Goal: Share content

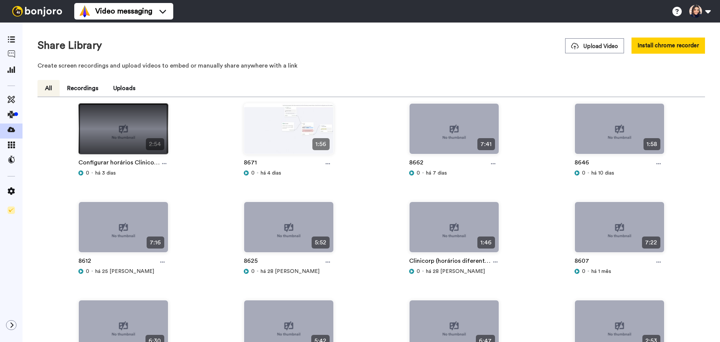
click at [123, 131] on img at bounding box center [123, 132] width 89 height 57
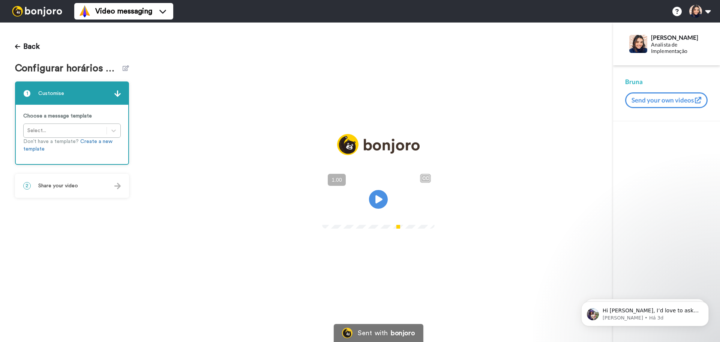
click at [61, 186] on span "Share your video" at bounding box center [58, 186] width 40 height 8
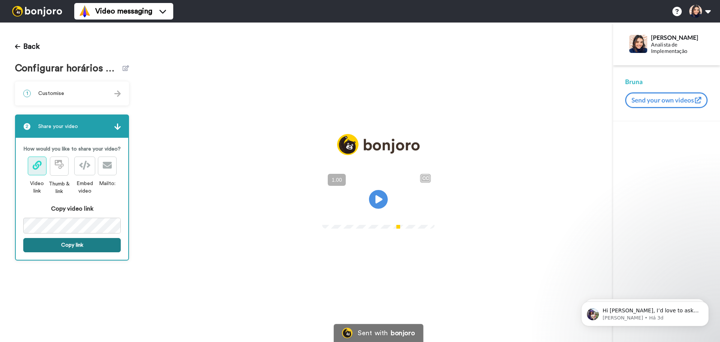
click at [69, 247] on button "Copy link" at bounding box center [72, 245] width 98 height 14
